Goal: Information Seeking & Learning: Learn about a topic

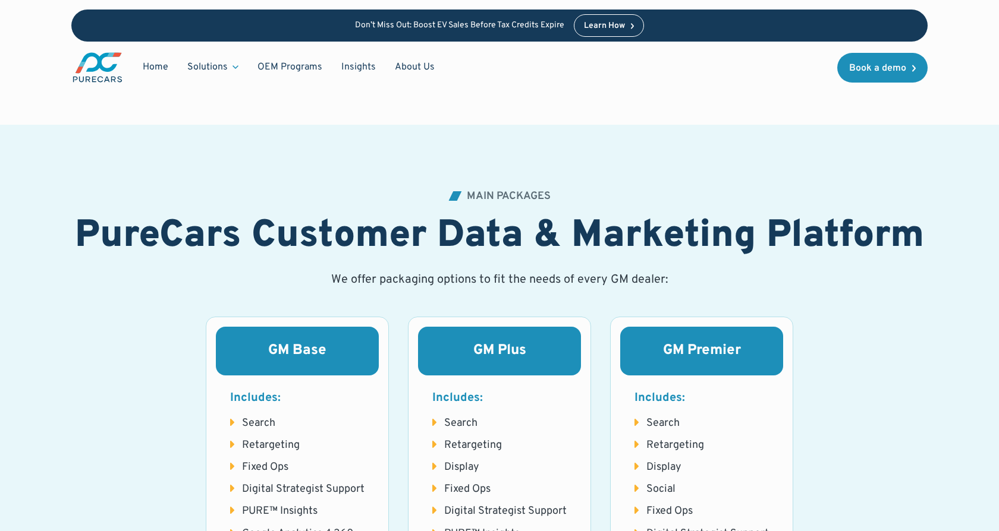
scroll to position [1273, 0]
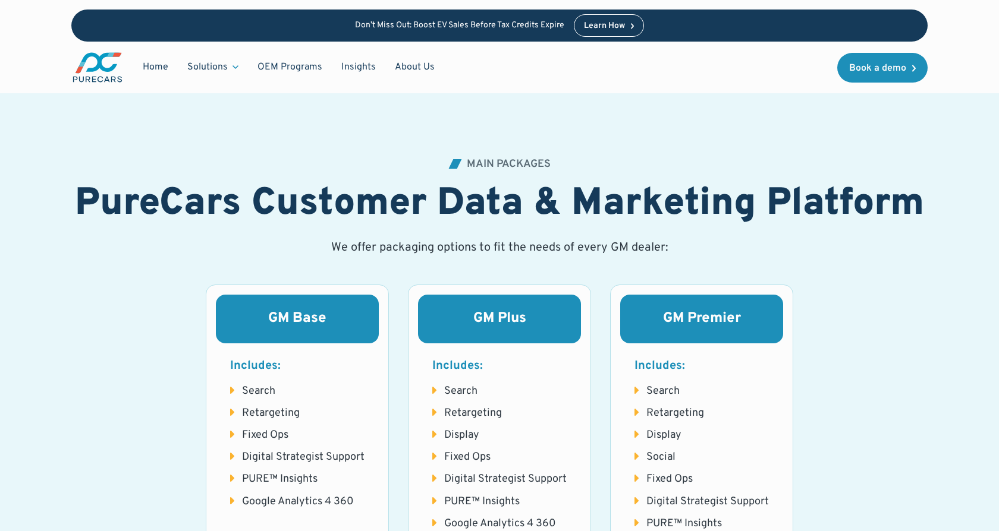
click at [335, 306] on div "GM Base" at bounding box center [297, 319] width 163 height 49
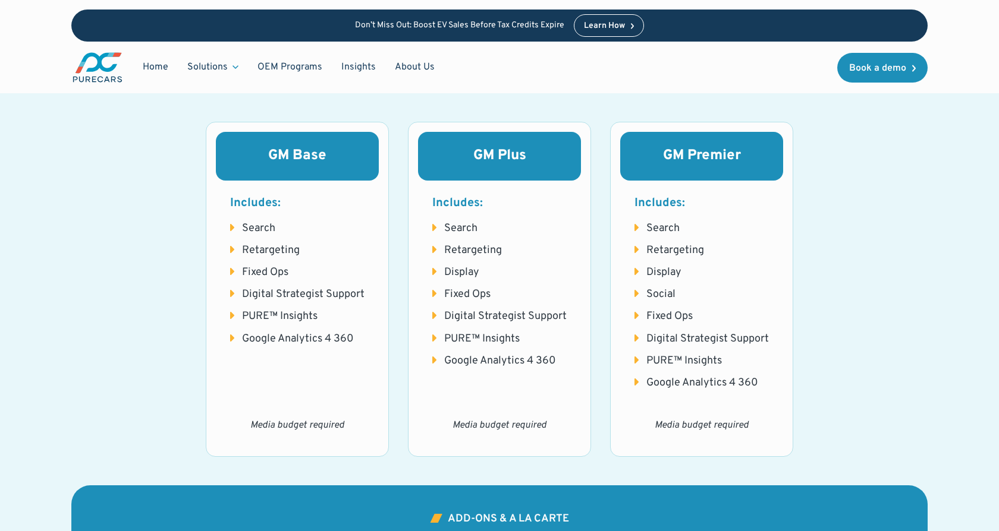
scroll to position [1441, 0]
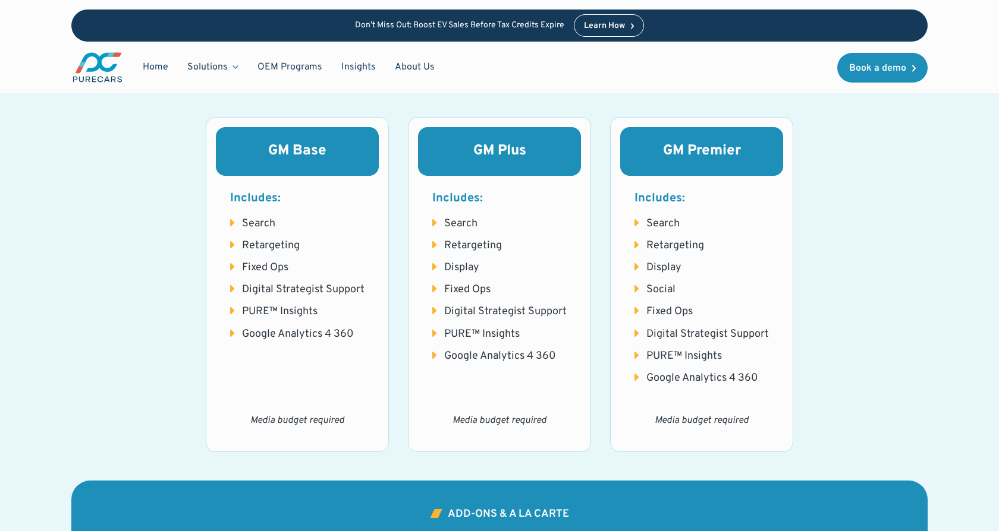
click at [726, 119] on div "GM Premier Includes: Search Retargeting Display Social Fixed Ops Digital Strate…" at bounding box center [701, 284] width 183 height 335
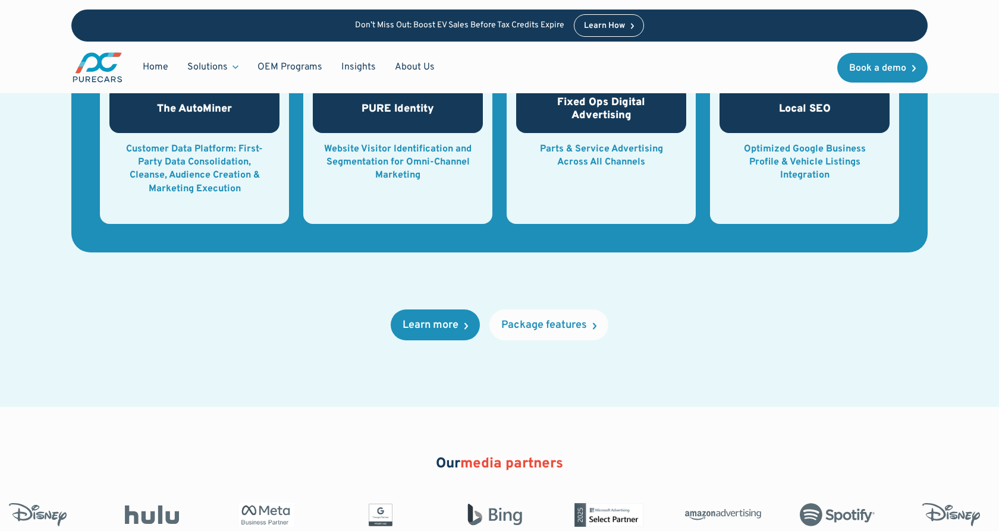
scroll to position [1922, 0]
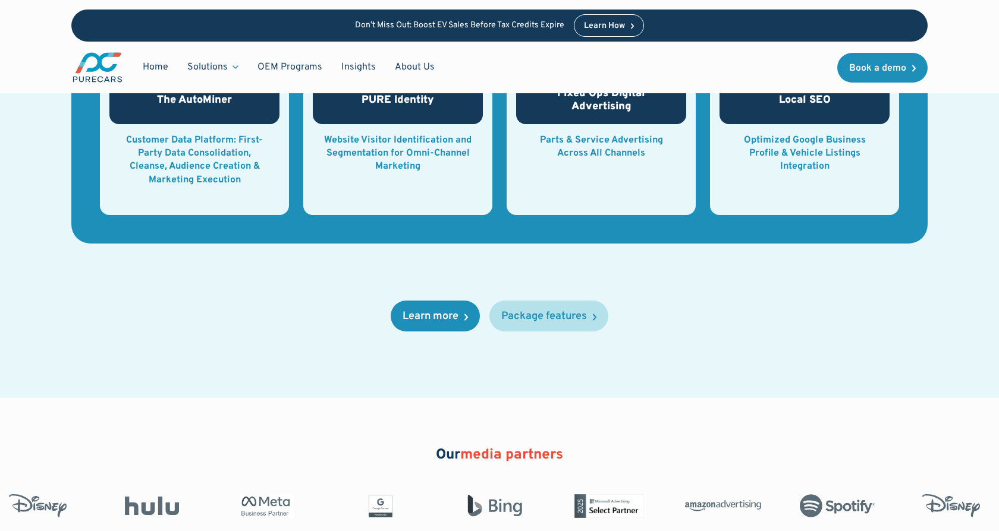
click at [542, 316] on div "Package features" at bounding box center [544, 316] width 86 height 11
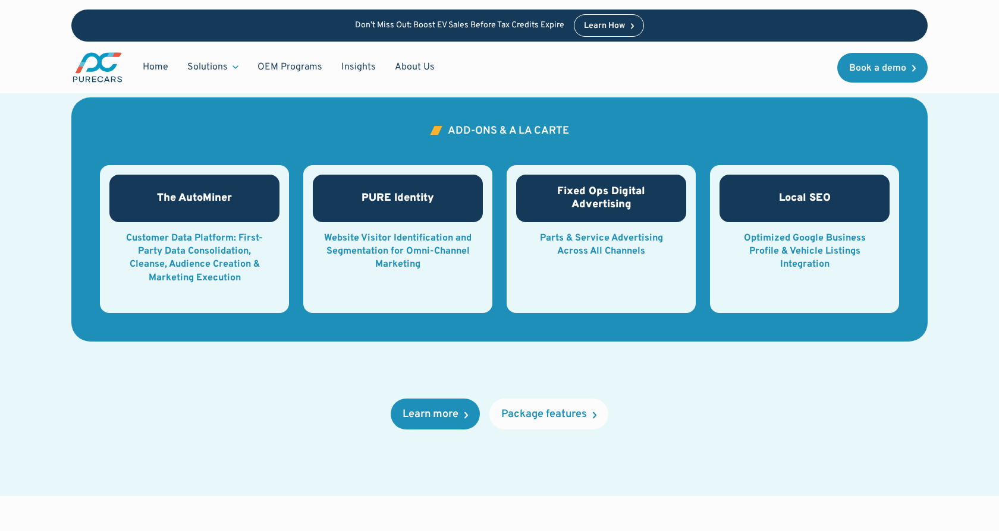
scroll to position [1836, 0]
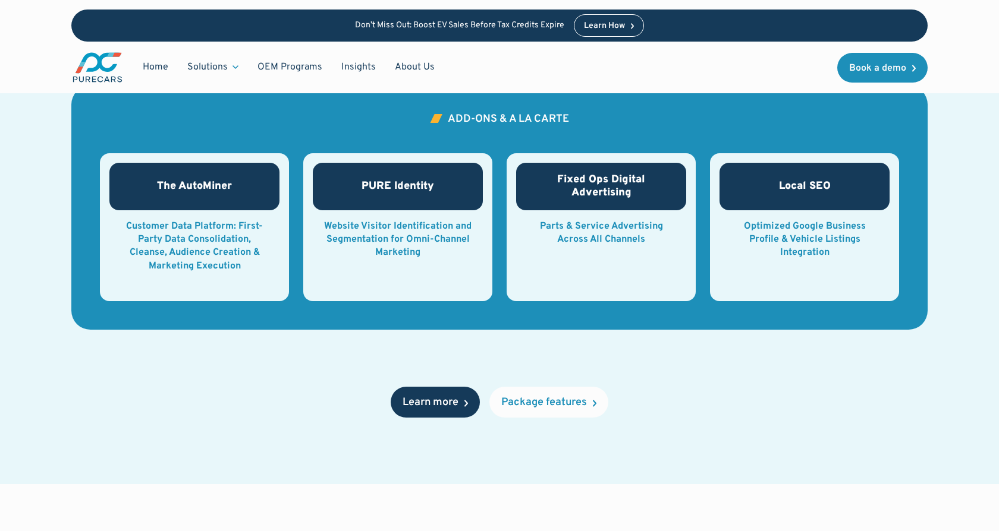
click at [461, 406] on link "Learn more" at bounding box center [435, 402] width 89 height 31
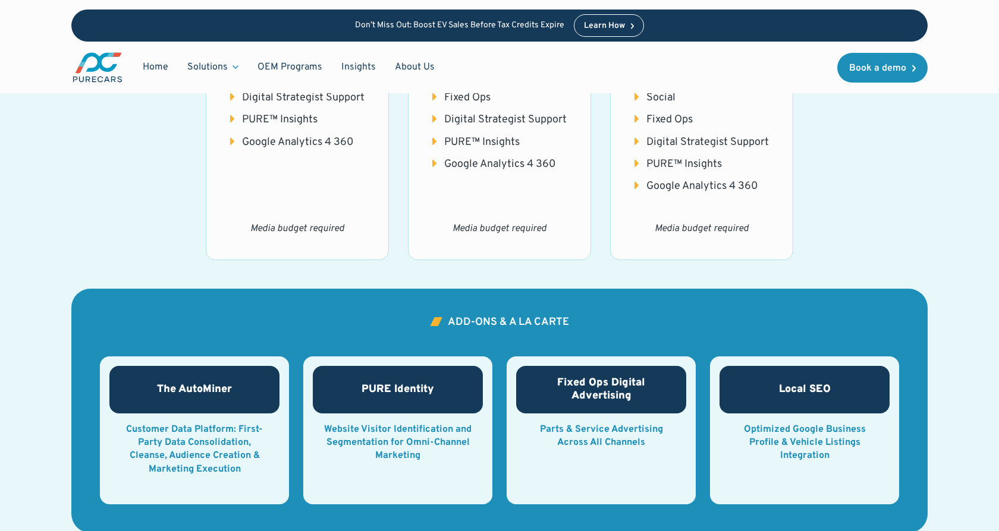
scroll to position [1762, 0]
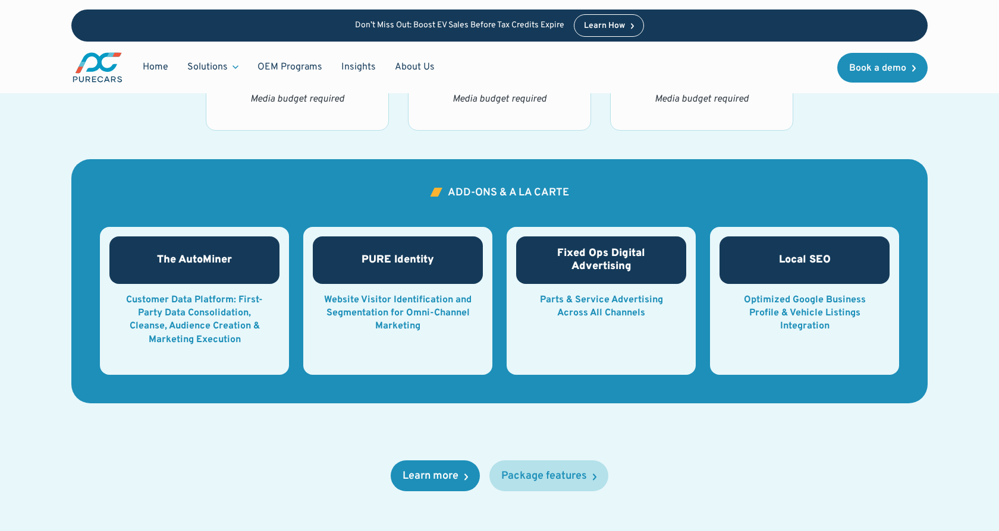
click at [544, 473] on div "Package features" at bounding box center [544, 476] width 86 height 11
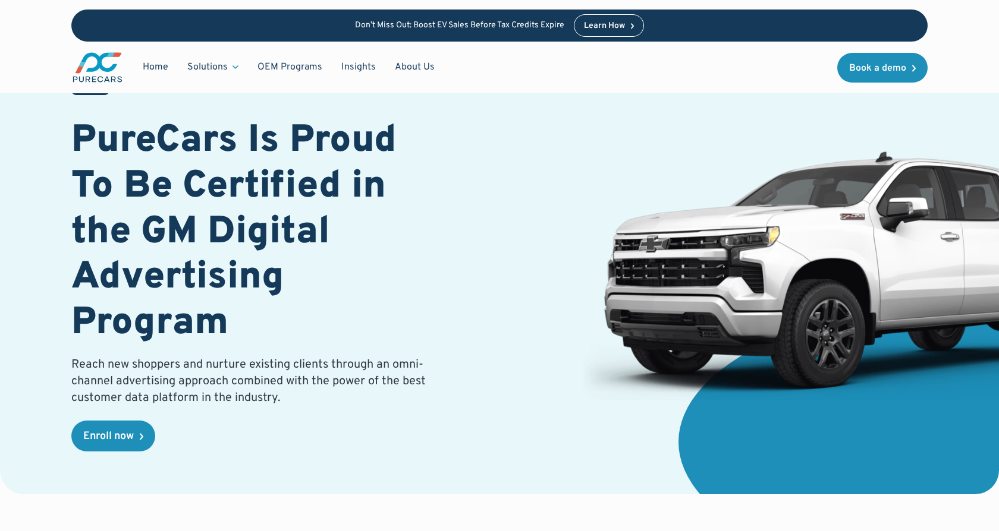
scroll to position [0, 0]
